Goal: Task Accomplishment & Management: Manage account settings

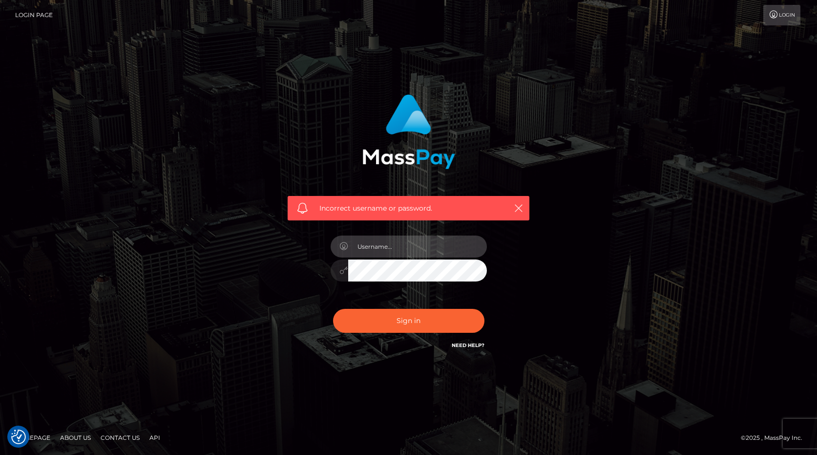
type input "[PERSON_NAME][EMAIL_ADDRESS][PERSON_NAME][DOMAIN_NAME]"
click at [408, 322] on button "Sign in" at bounding box center [408, 321] width 151 height 24
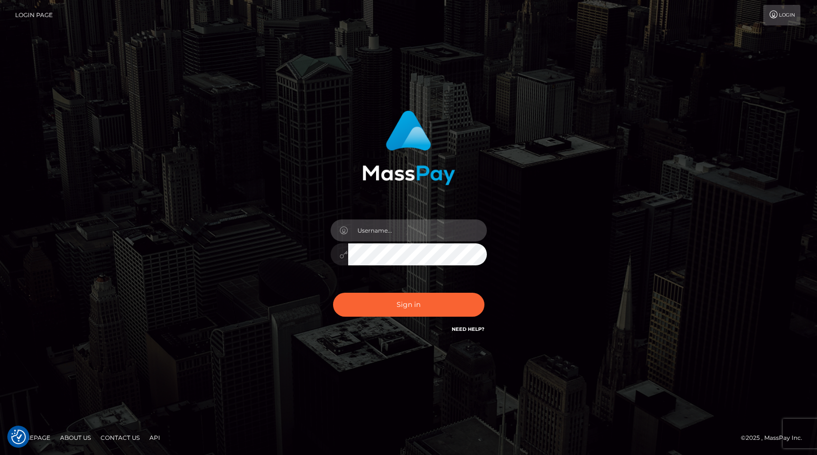
type input "[PERSON_NAME][EMAIL_ADDRESS][PERSON_NAME][DOMAIN_NAME]"
click at [413, 305] on button "Sign in" at bounding box center [408, 305] width 151 height 24
checkbox input "true"
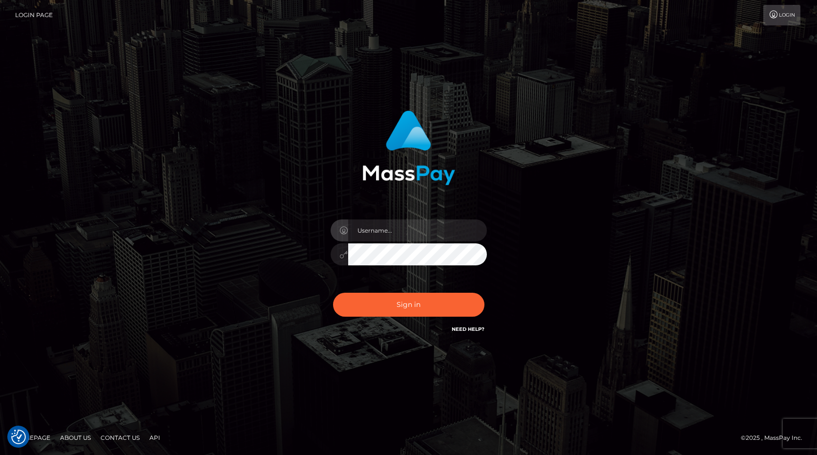
checkbox input "true"
type input "frank.minyon@cforth.com"
click at [432, 311] on button "Sign in" at bounding box center [408, 305] width 151 height 24
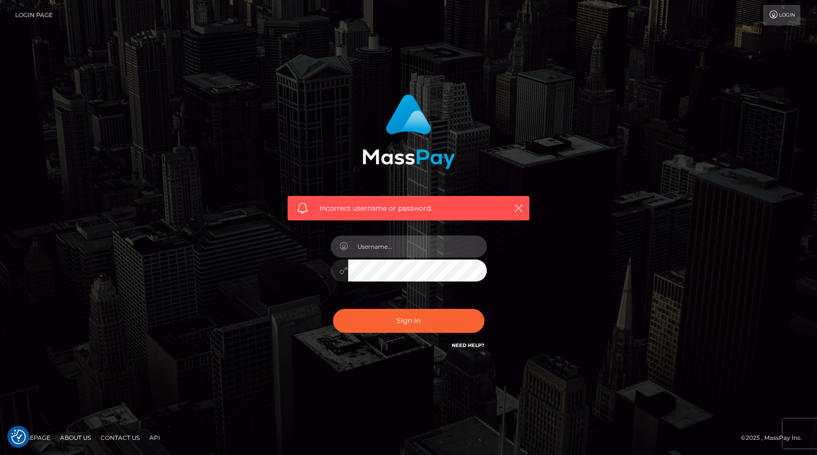
type input "[PERSON_NAME][EMAIL_ADDRESS][PERSON_NAME][DOMAIN_NAME]"
click at [413, 323] on button "Sign in" at bounding box center [408, 321] width 151 height 24
